Goal: Task Accomplishment & Management: Complete application form

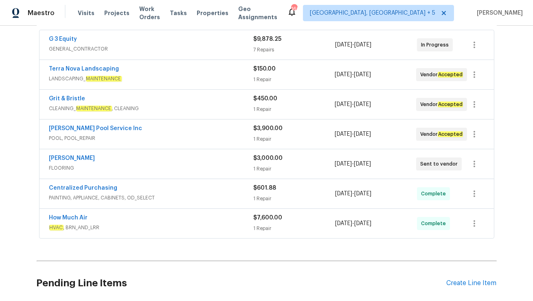
scroll to position [153, 0]
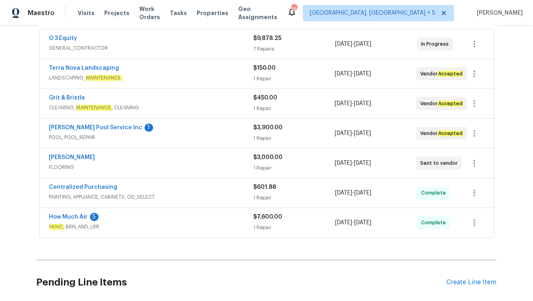
click at [157, 158] on div "[PERSON_NAME]" at bounding box center [151, 158] width 204 height 10
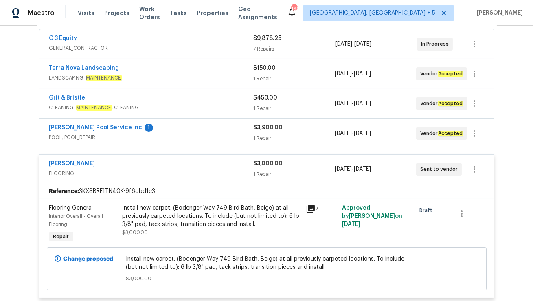
click at [151, 130] on div "[PERSON_NAME] Pool Service Inc 1" at bounding box center [151, 128] width 204 height 10
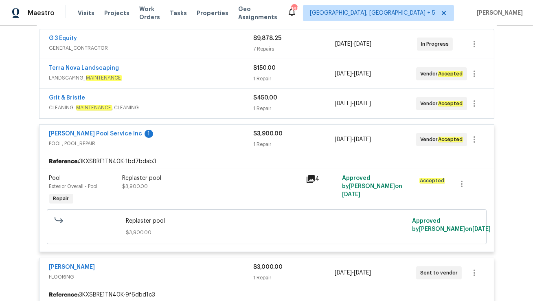
click at [145, 98] on div "Grit & Bristle" at bounding box center [151, 99] width 204 height 10
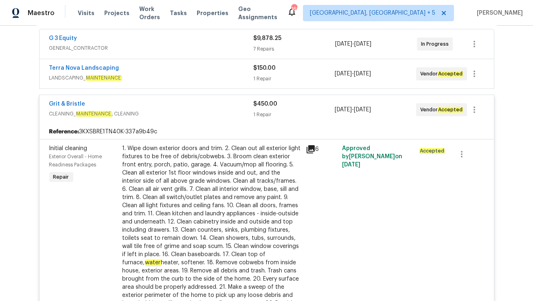
click at [145, 74] on span "LANDSCAPING_ MAINTENANCE" at bounding box center [151, 78] width 204 height 8
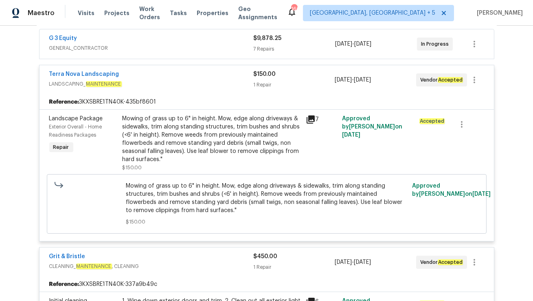
click at [130, 42] on div "G 3 Equity" at bounding box center [151, 39] width 205 height 10
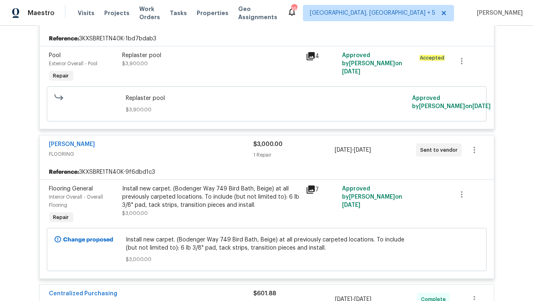
scroll to position [1526, 0]
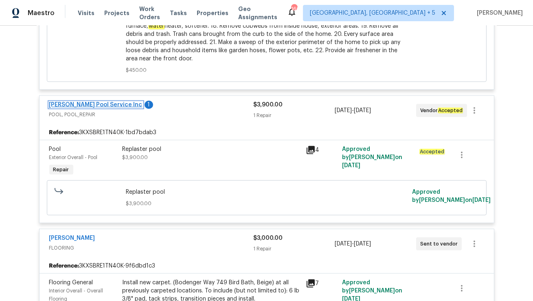
click at [93, 105] on link "[PERSON_NAME] Pool Service Inc" at bounding box center [95, 105] width 93 height 6
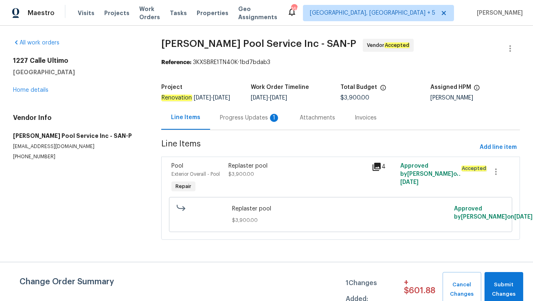
click at [232, 122] on div "Progress Updates 1" at bounding box center [250, 118] width 60 height 8
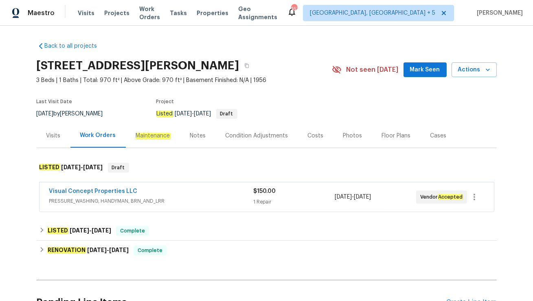
click at [183, 197] on span "PRESSURE_WASHING, HANDYMAN, BRN_AND_LRR" at bounding box center [151, 201] width 204 height 8
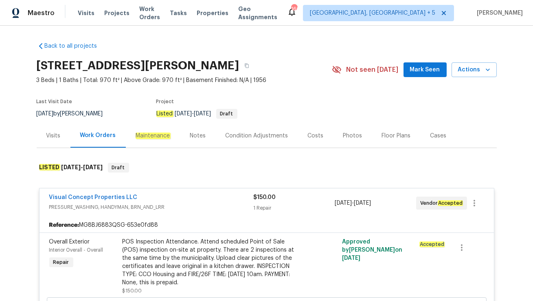
click at [59, 139] on div "Visits" at bounding box center [53, 136] width 14 height 8
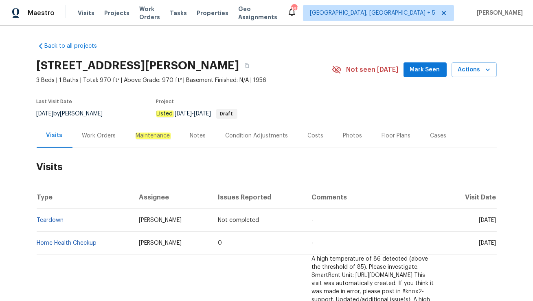
click at [96, 136] on div "Work Orders" at bounding box center [99, 136] width 34 height 8
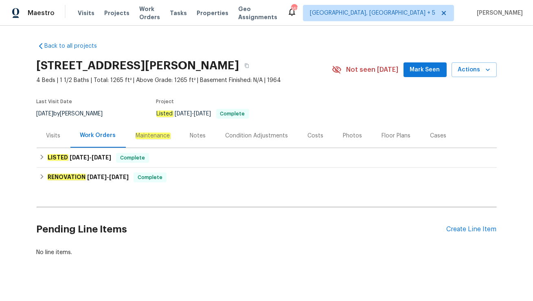
click at [57, 134] on div "Visits" at bounding box center [53, 136] width 14 height 8
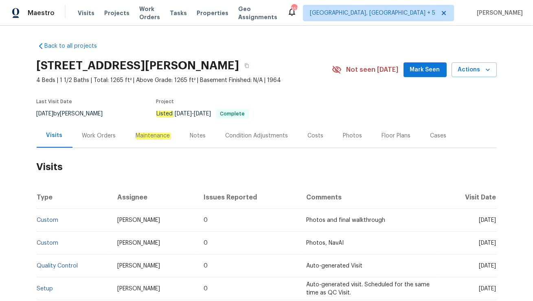
click at [86, 134] on div "Work Orders" at bounding box center [99, 136] width 34 height 8
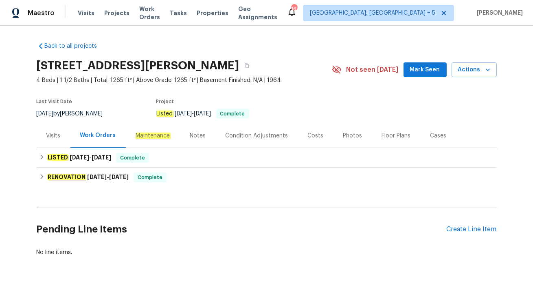
click at [432, 138] on div "Cases" at bounding box center [439, 136] width 16 height 8
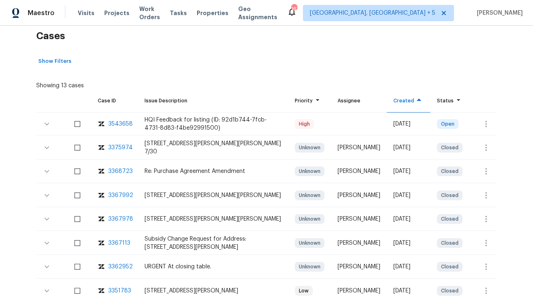
scroll to position [134, 0]
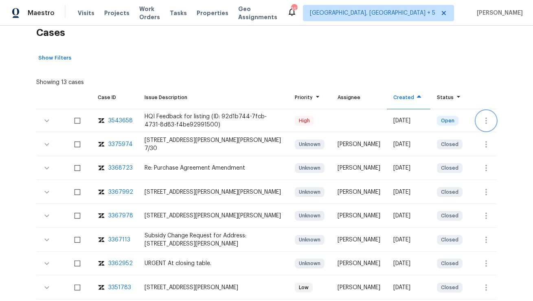
click at [490, 120] on icon "button" at bounding box center [487, 121] width 10 height 10
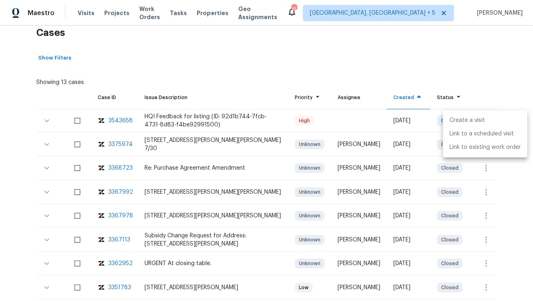
click at [494, 119] on li "Create a visit" at bounding box center [485, 120] width 84 height 13
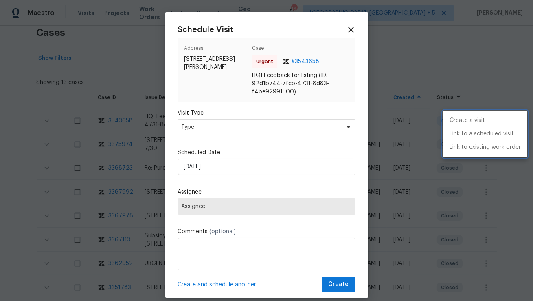
click at [213, 125] on div at bounding box center [266, 150] width 533 height 301
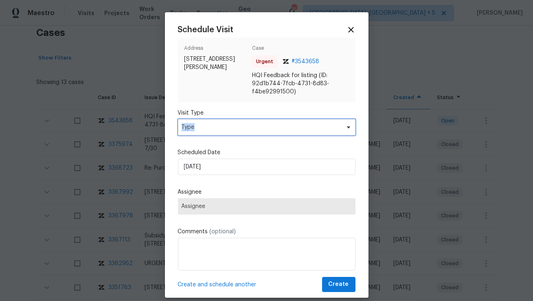
click at [213, 125] on span "Type" at bounding box center [261, 127] width 158 height 8
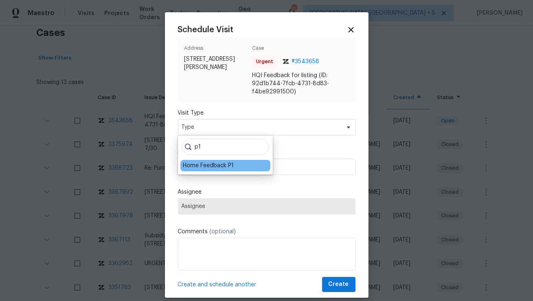
type input "p1"
click at [202, 167] on div "Home Feedback P1" at bounding box center [208, 165] width 51 height 8
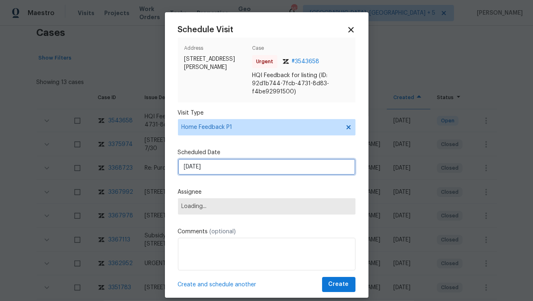
click at [205, 165] on input "[DATE]" at bounding box center [267, 166] width 178 height 16
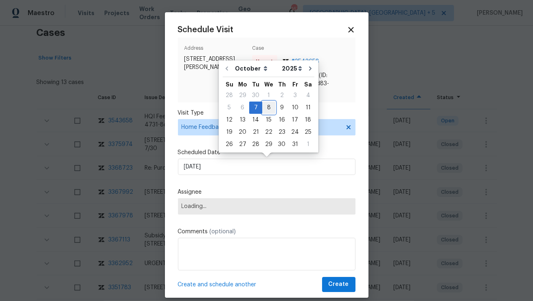
click at [266, 107] on div "8" at bounding box center [268, 107] width 13 height 11
type input "[DATE]"
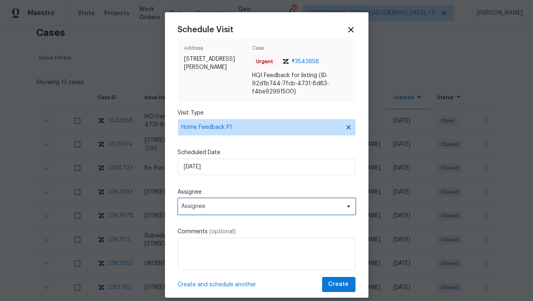
click at [203, 207] on span "Assignee" at bounding box center [262, 206] width 160 height 7
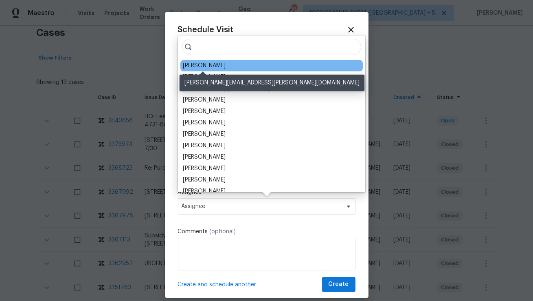
click at [205, 62] on div "[PERSON_NAME]" at bounding box center [204, 66] width 43 height 8
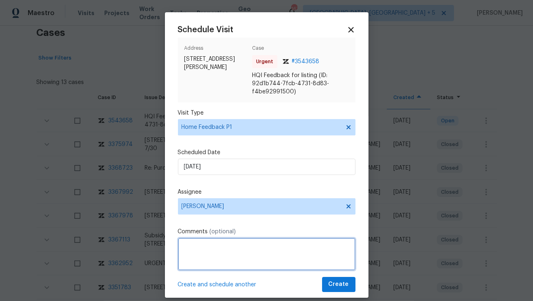
click at [217, 255] on textarea at bounding box center [267, 254] width 178 height 33
paste textarea "An agent showed the property and advised that the back sliding glass door was o…"
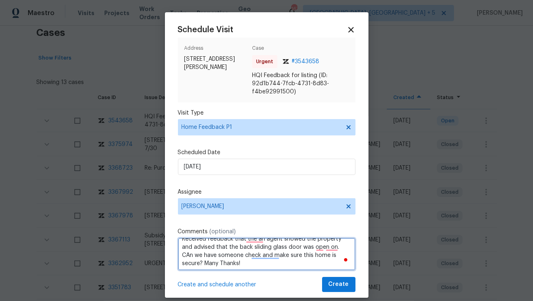
scroll to position [25, 0]
drag, startPoint x: 327, startPoint y: 245, endPoint x: 222, endPoint y: 255, distance: 105.6
click at [222, 255] on textarea "Hi [PERSON_NAME], Good Morning! Received feedback that the an agent showed the …" at bounding box center [267, 254] width 178 height 33
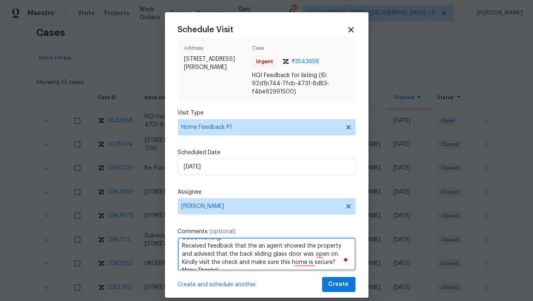
scroll to position [0, 0]
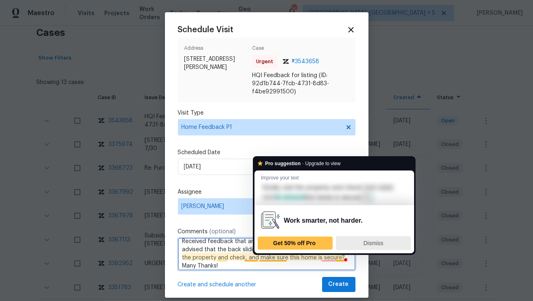
click at [367, 244] on span "Dismiss" at bounding box center [373, 243] width 20 height 7
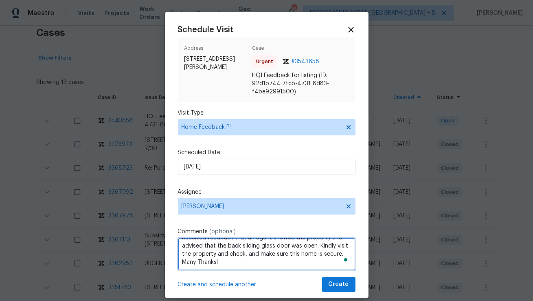
type textarea "Hi [PERSON_NAME], Good Morning! Received feedback that an agent showed the prop…"
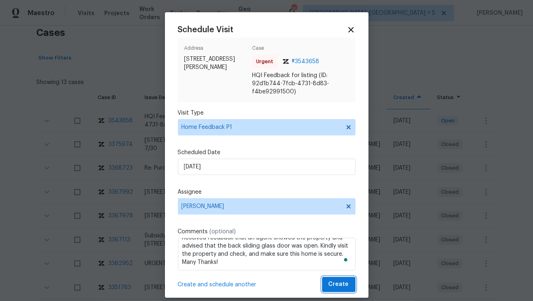
click at [331, 284] on span "Create" at bounding box center [339, 284] width 20 height 10
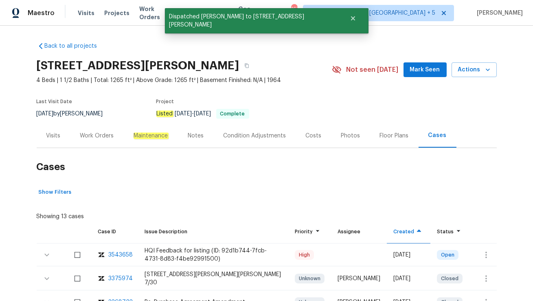
click at [57, 136] on div "Visits" at bounding box center [53, 136] width 14 height 8
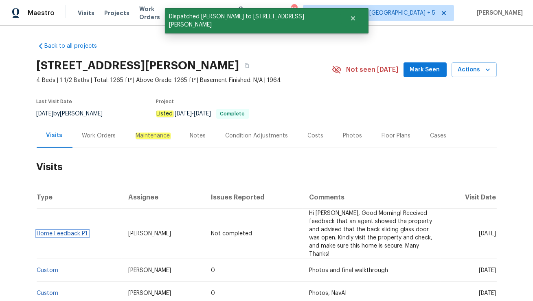
click at [81, 231] on link "Home Feedback P1" at bounding box center [62, 234] width 51 height 6
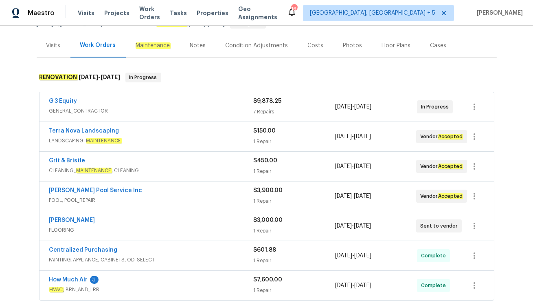
scroll to position [115, 0]
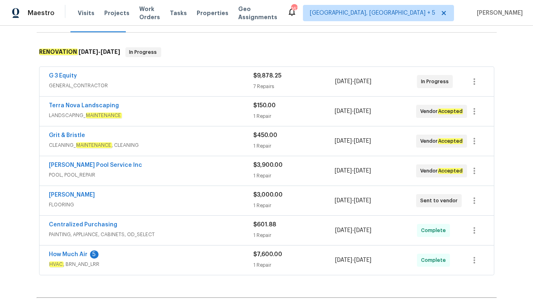
click at [147, 171] on span "POOL, POOL_REPAIR" at bounding box center [151, 175] width 204 height 8
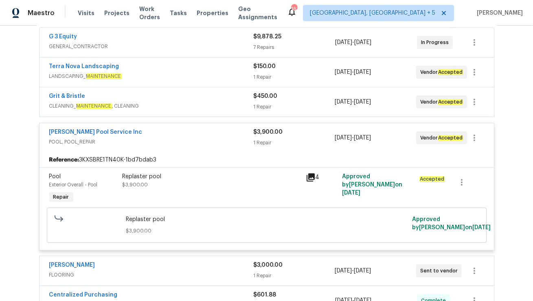
scroll to position [155, 0]
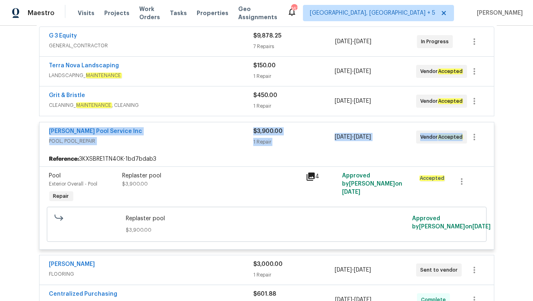
drag, startPoint x: 47, startPoint y: 128, endPoint x: 463, endPoint y: 139, distance: 416.1
click at [463, 139] on div "Barrow Pool Service Inc POOL, POOL_REPAIR $3,900.00 1 Repair 10/6/2025 - 10/6/2…" at bounding box center [267, 136] width 455 height 29
copy div "Barrow Pool Service Inc POOL, POOL_REPAIR $3,900.00 1 Repair 10/6/2025 - 10/6/2…"
